Goal: Information Seeking & Learning: Learn about a topic

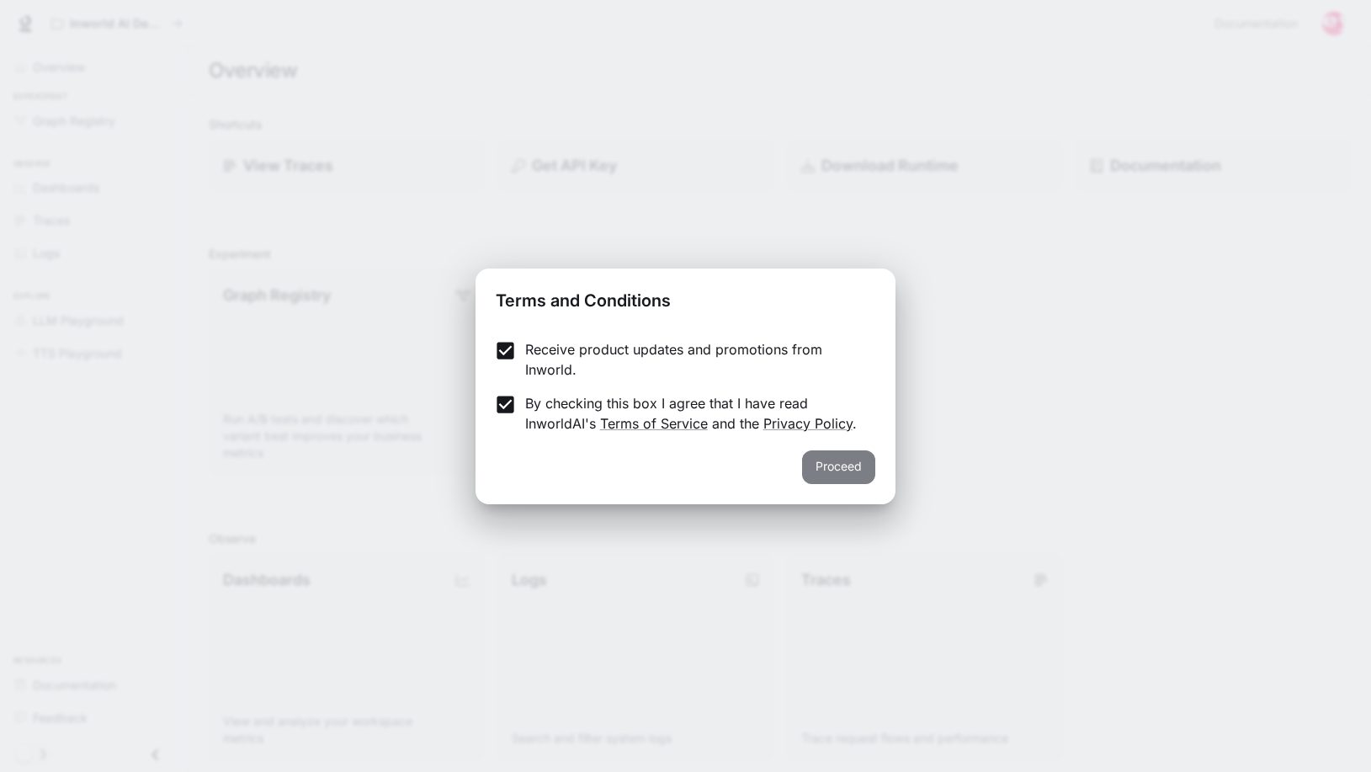
click at [823, 476] on button "Proceed" at bounding box center [838, 467] width 73 height 34
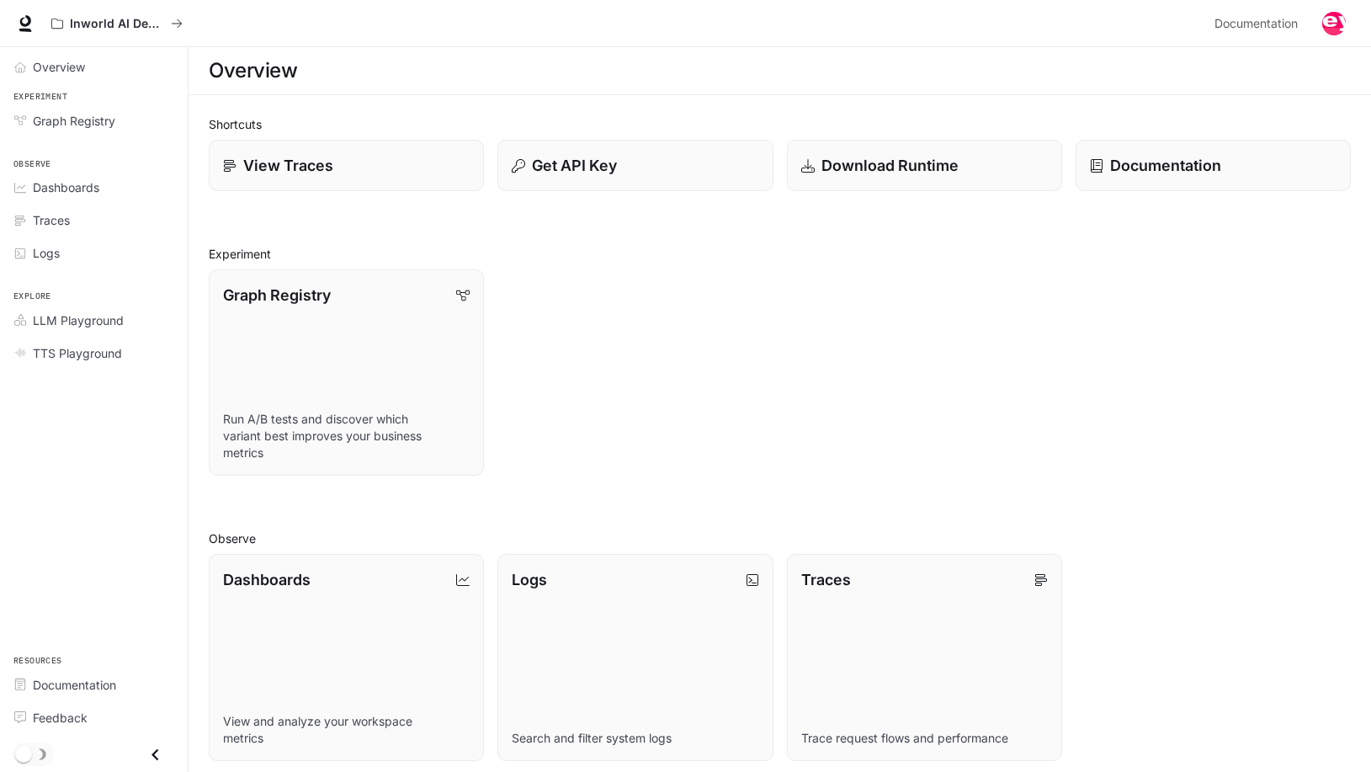
click at [576, 299] on div "Graph Registry Run A/B tests and discover which variant best improves your busi…" at bounding box center [772, 366] width 1155 height 220
click at [53, 685] on span "Documentation" at bounding box center [74, 685] width 83 height 18
click at [64, 63] on span "Overview" at bounding box center [59, 67] width 52 height 18
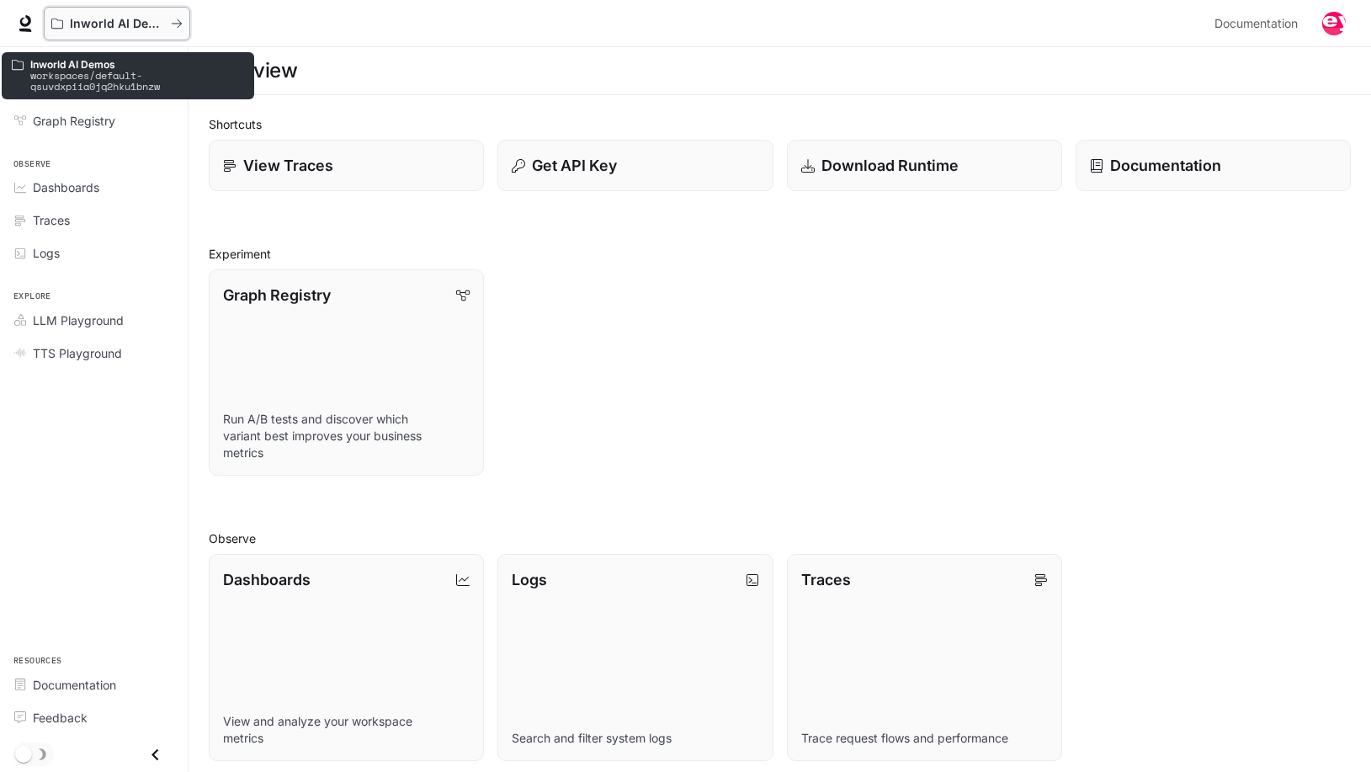
click at [136, 20] on p "Inworld AI Demos" at bounding box center [117, 24] width 94 height 14
